Goal: Find specific page/section: Find specific page/section

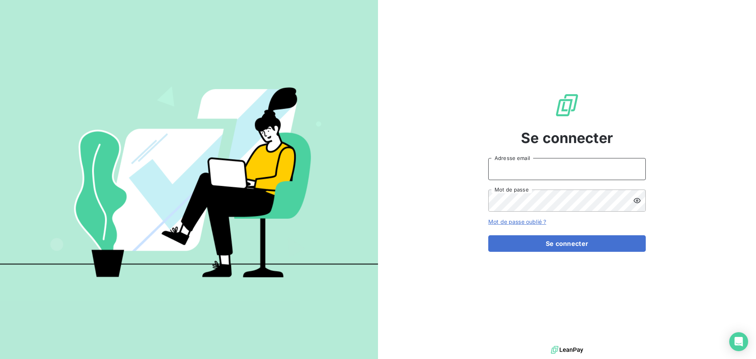
type input "[EMAIL_ADDRESS][DOMAIN_NAME]"
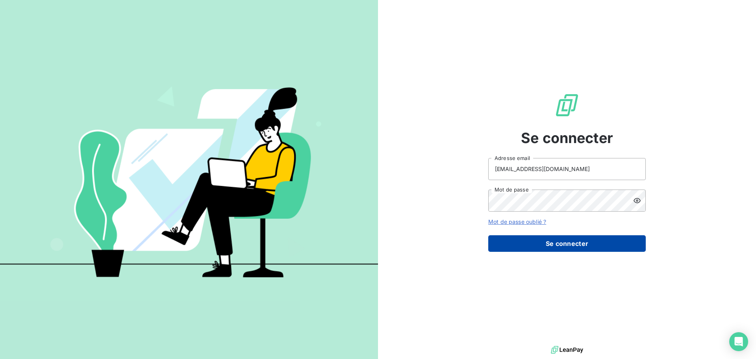
click at [579, 245] on button "Se connecter" at bounding box center [566, 243] width 157 height 17
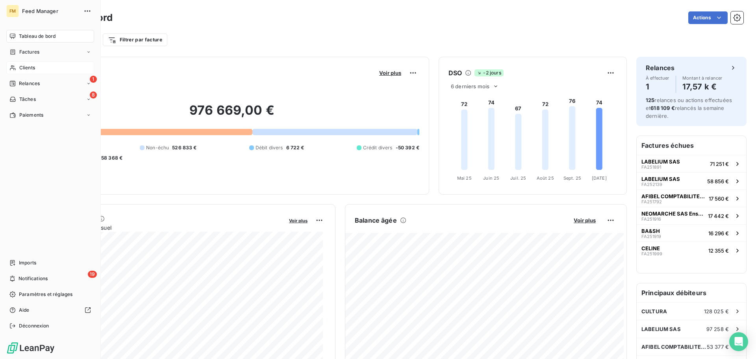
drag, startPoint x: 17, startPoint y: 67, endPoint x: 50, endPoint y: 67, distance: 33.9
click at [18, 67] on div "Clients" at bounding box center [50, 67] width 88 height 13
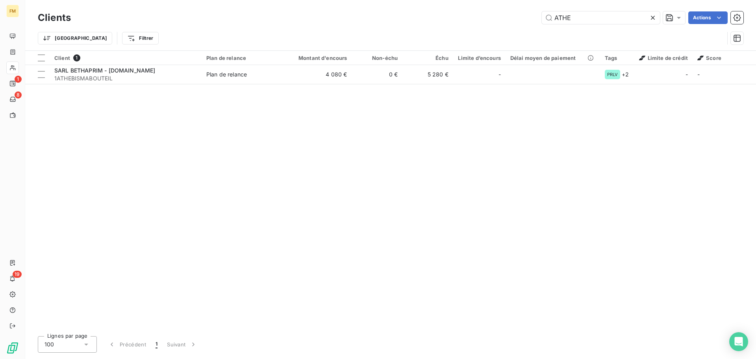
drag, startPoint x: 602, startPoint y: 18, endPoint x: 387, endPoint y: 28, distance: 215.1
click at [415, 28] on div "Clients ATHE Actions Trier Filtrer" at bounding box center [390, 29] width 705 height 41
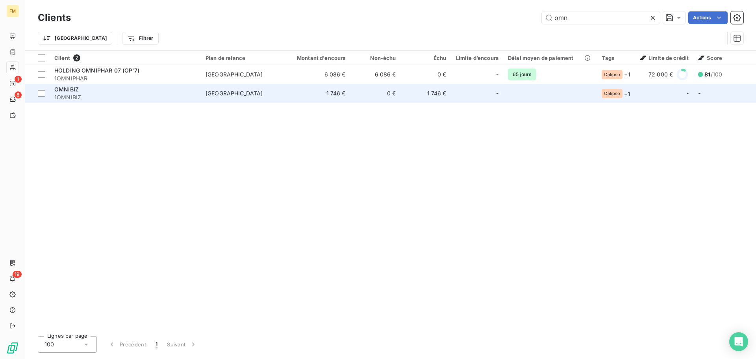
type input "omn"
click at [336, 87] on td "1 746 €" at bounding box center [317, 93] width 68 height 19
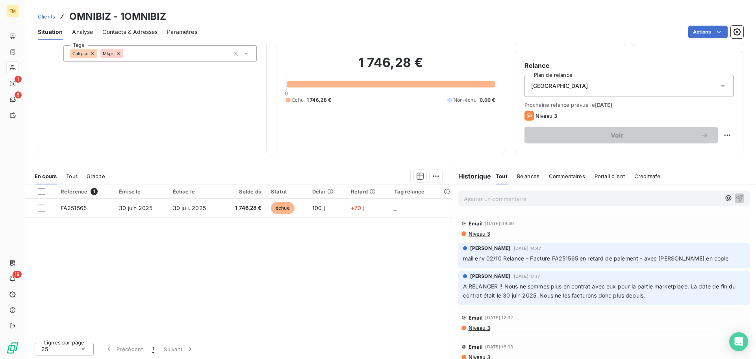
scroll to position [53, 0]
